Goal: Transaction & Acquisition: Subscribe to service/newsletter

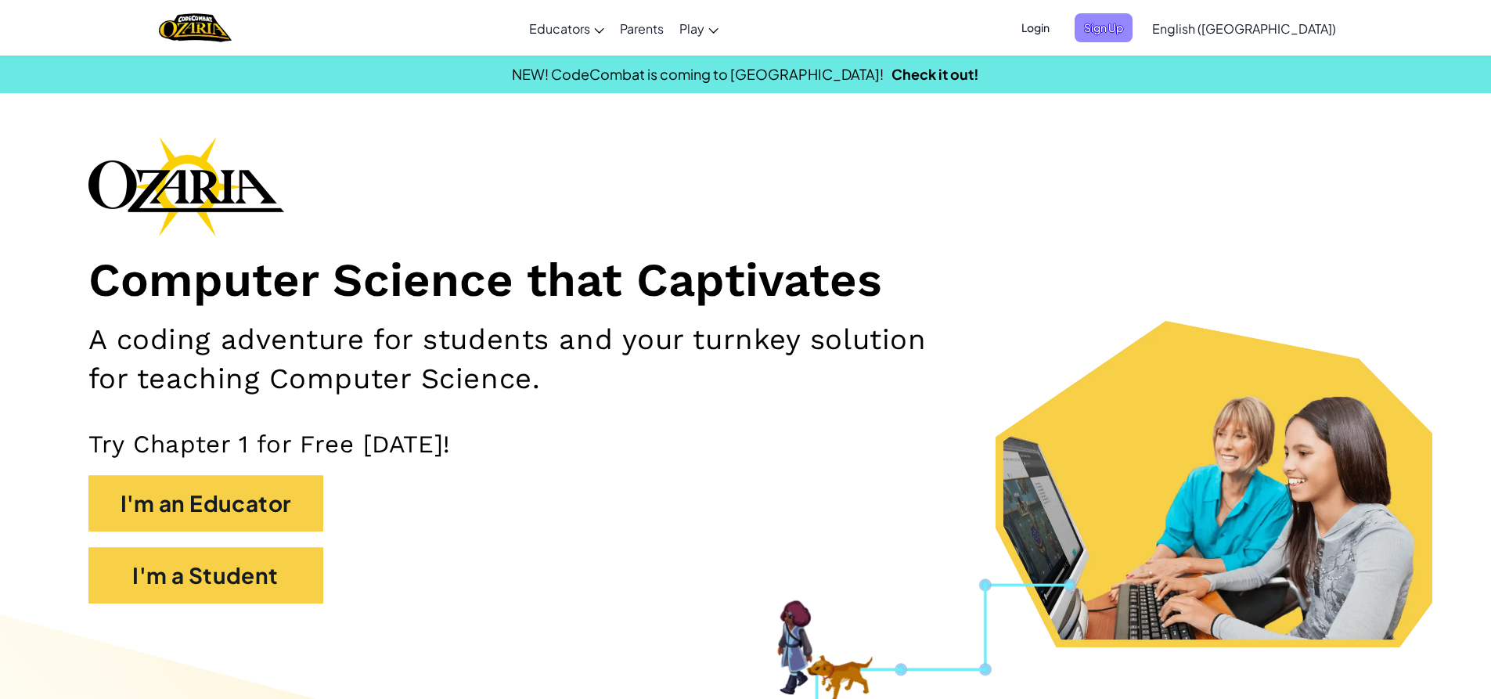
click at [1133, 18] on span "Sign Up" at bounding box center [1104, 27] width 58 height 29
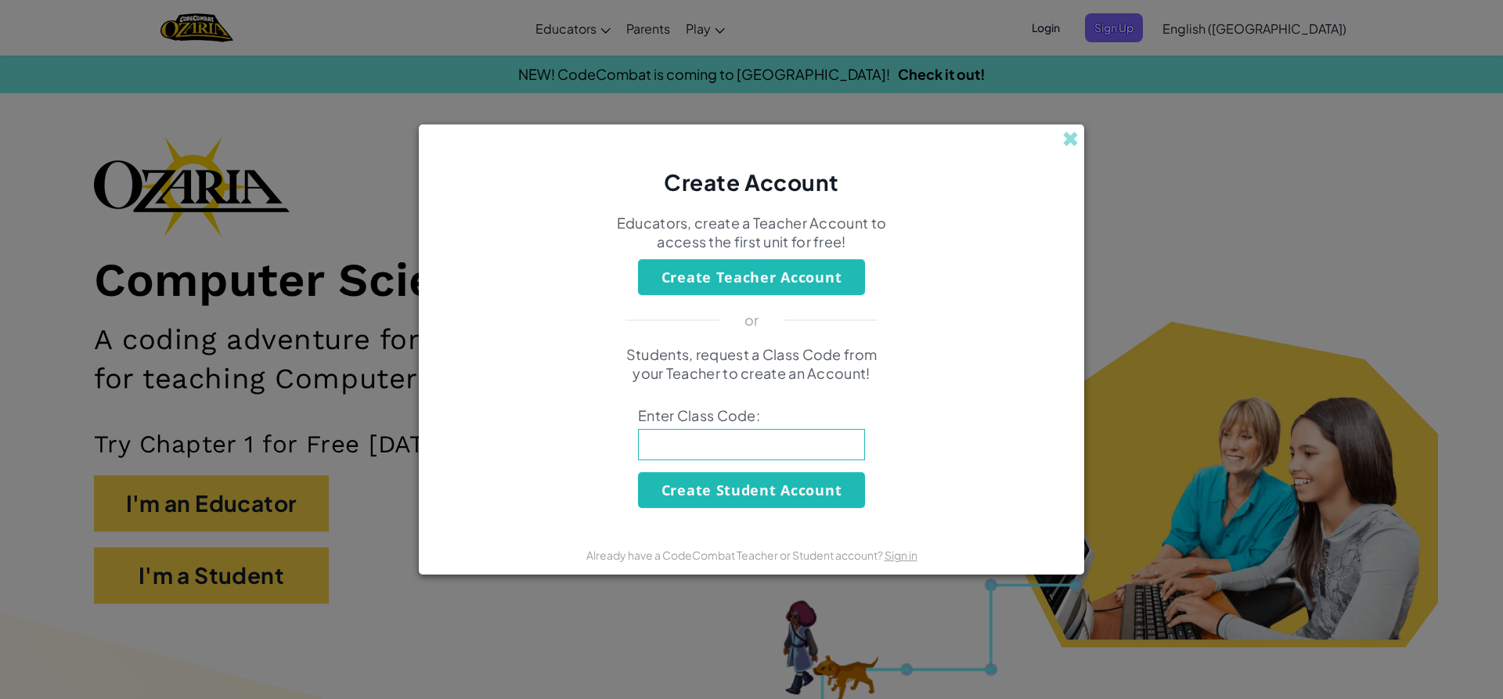
click at [1356, 88] on div "Create Account Educators, create a Teacher Account to access the first unit for…" at bounding box center [751, 349] width 1503 height 699
click at [1061, 139] on div "Create Account" at bounding box center [751, 161] width 665 height 74
click at [1073, 145] on span at bounding box center [1070, 139] width 16 height 16
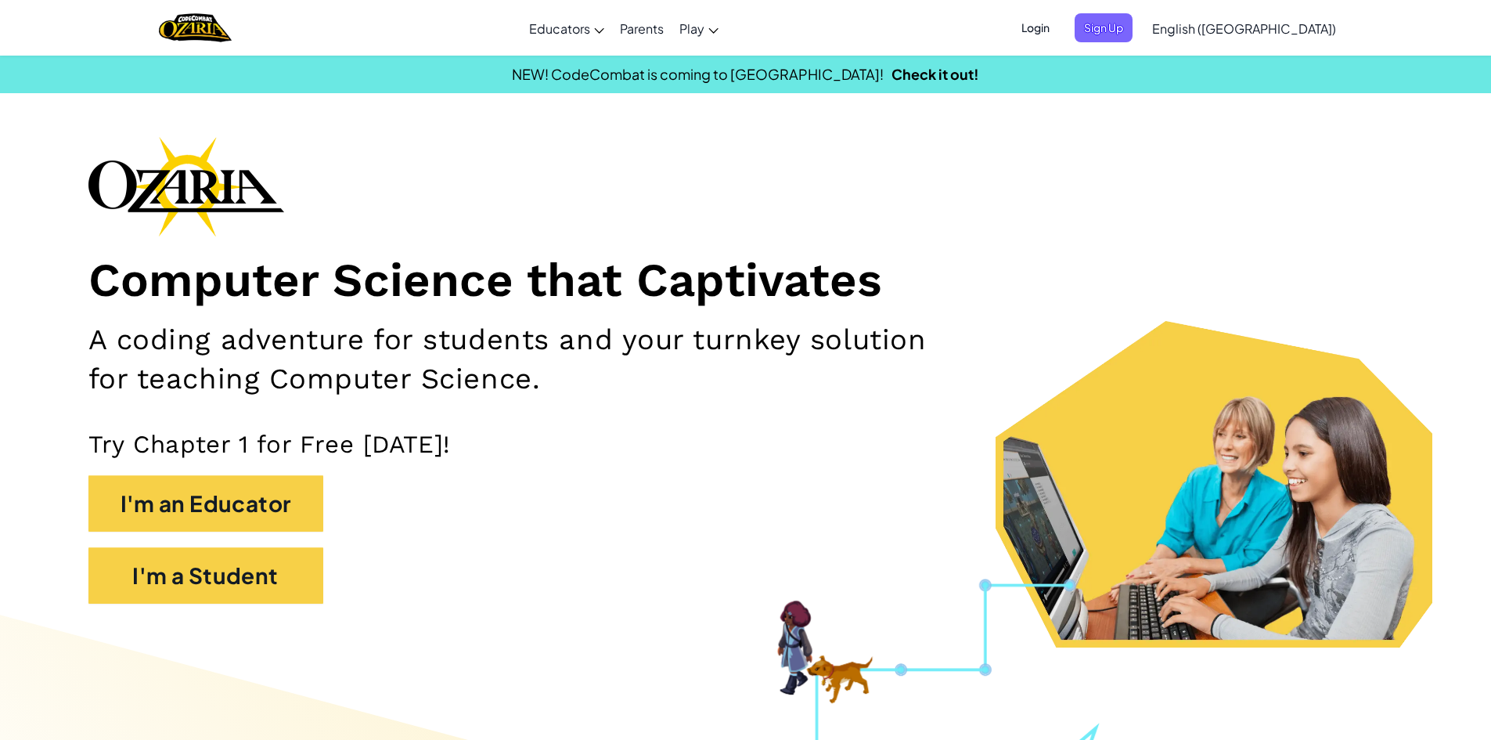
click at [1059, 24] on span "Login" at bounding box center [1035, 27] width 47 height 29
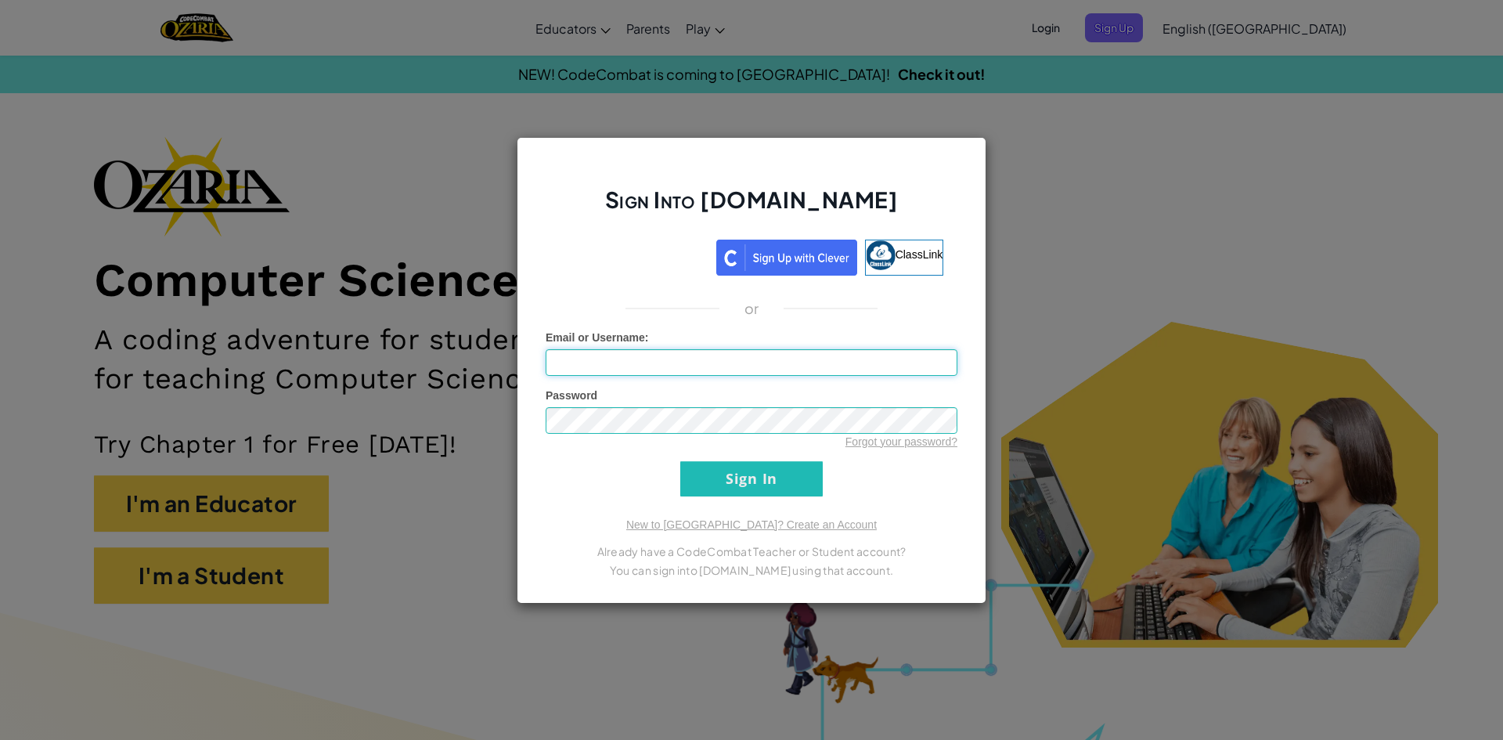
click at [796, 371] on input "Email or Username :" at bounding box center [752, 362] width 412 height 27
click at [620, 365] on input "[EMAIL_ADDRESS][DOMAIN_NAME]" at bounding box center [752, 362] width 412 height 27
type input "[EMAIL_ADDRESS][DOMAIN_NAME]"
